Goal: Consume media (video, audio)

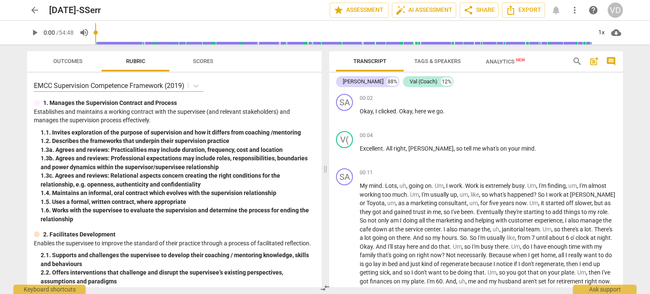
click at [36, 31] on span "play_arrow" at bounding box center [35, 33] width 10 height 10
click at [39, 33] on span "play_arrow" at bounding box center [35, 33] width 10 height 10
click at [33, 30] on span "play_arrow" at bounding box center [35, 33] width 10 height 10
drag, startPoint x: 116, startPoint y: 33, endPoint x: 101, endPoint y: 30, distance: 15.5
type input "0.24"
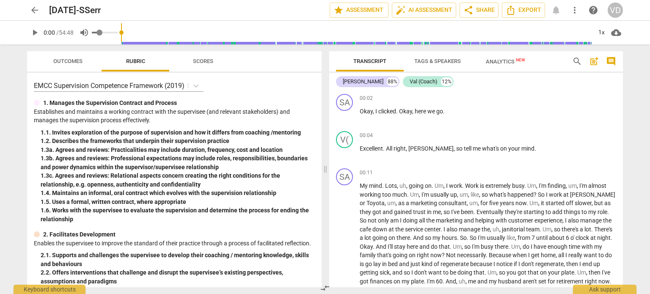
click at [101, 32] on input "range" at bounding box center [105, 33] width 26 height 2
click at [37, 33] on span "play_arrow" at bounding box center [35, 33] width 10 height 10
click at [127, 33] on input "range" at bounding box center [343, 32] width 497 height 27
drag, startPoint x: 125, startPoint y: 33, endPoint x: 95, endPoint y: 31, distance: 29.7
type input "0"
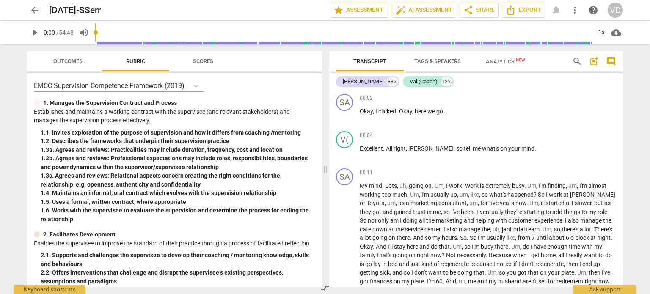
click at [95, 31] on input "range" at bounding box center [343, 32] width 497 height 27
click at [345, 115] on span "play_arrow" at bounding box center [345, 116] width 10 height 10
click at [346, 156] on span "play_arrow" at bounding box center [345, 154] width 10 height 10
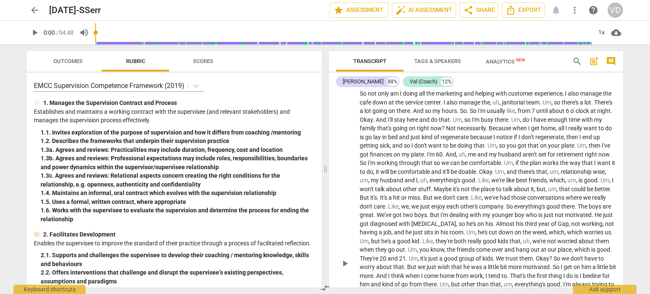
click at [531, 191] on span "about" at bounding box center [522, 189] width 17 height 7
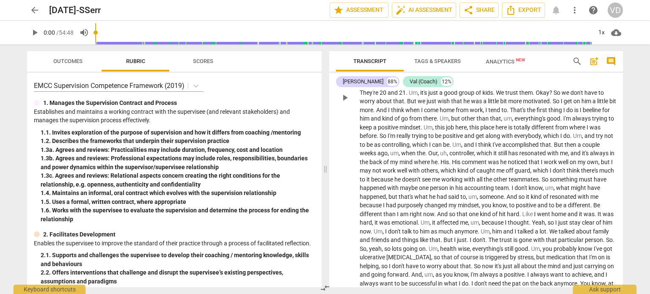
scroll to position [293, 0]
click at [418, 225] on span "emotional" at bounding box center [405, 222] width 26 height 7
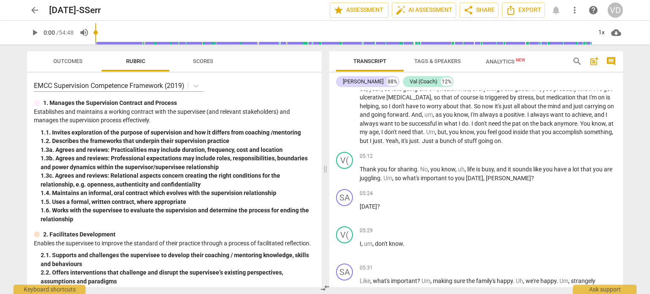
scroll to position [456, 0]
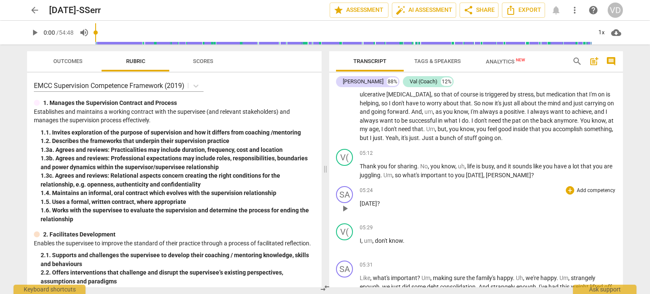
click at [569, 208] on p "[DATE] ?" at bounding box center [488, 203] width 257 height 9
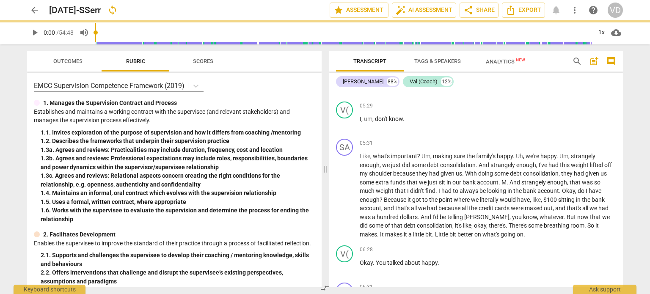
scroll to position [622, 0]
